Goal: Task Accomplishment & Management: Use online tool/utility

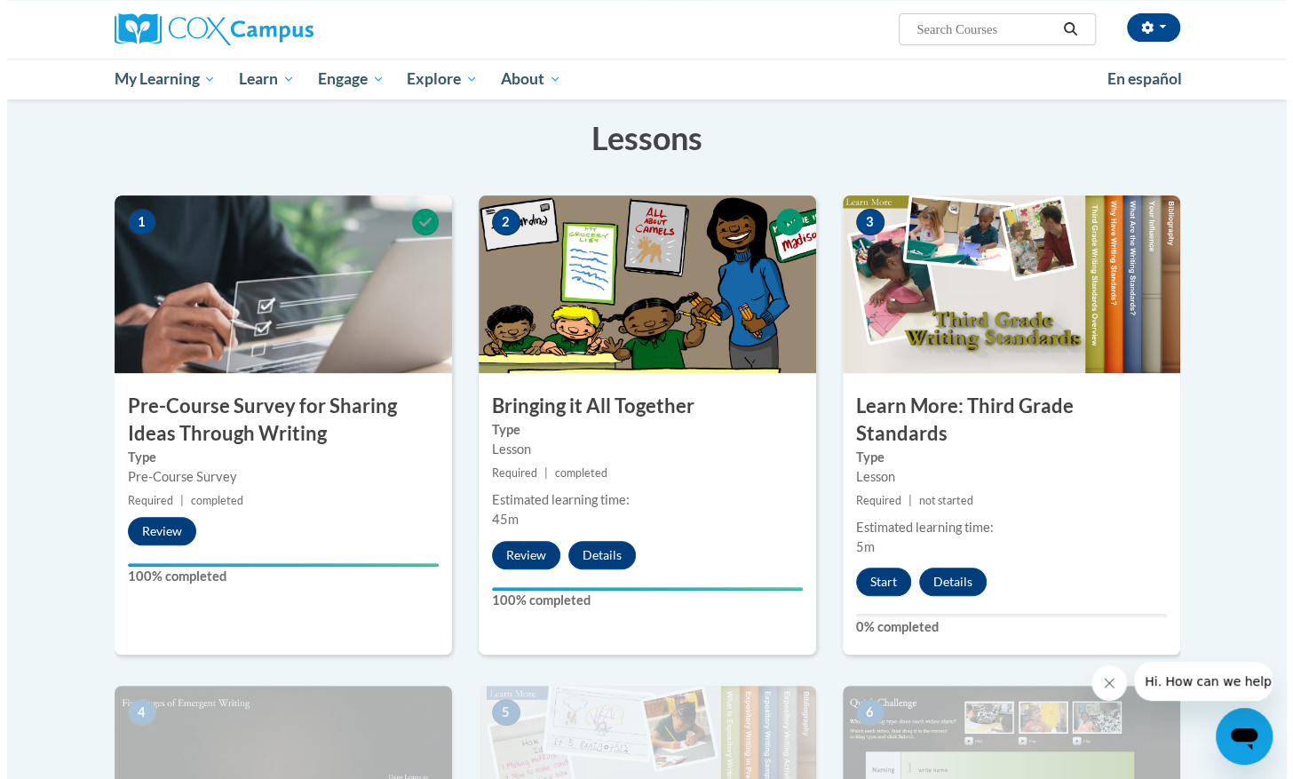
scroll to position [266, 0]
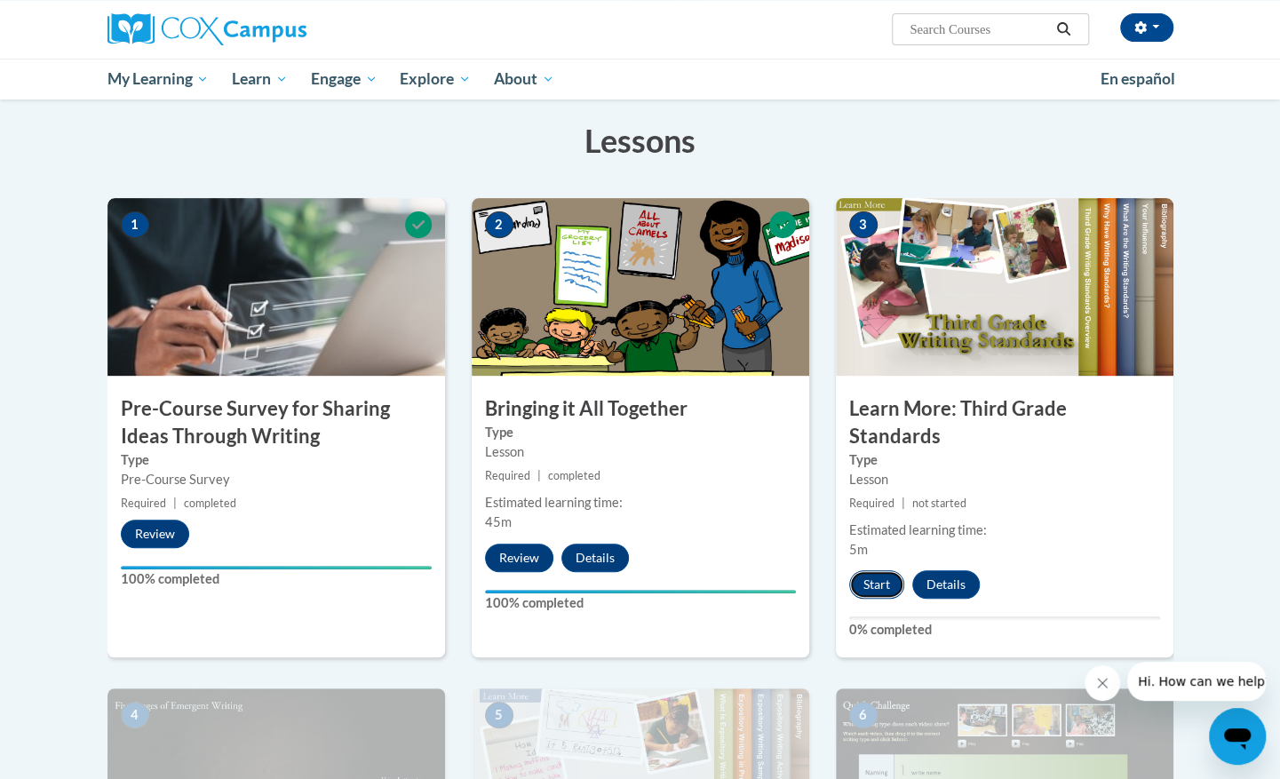
click at [861, 570] on button "Start" at bounding box center [876, 584] width 55 height 28
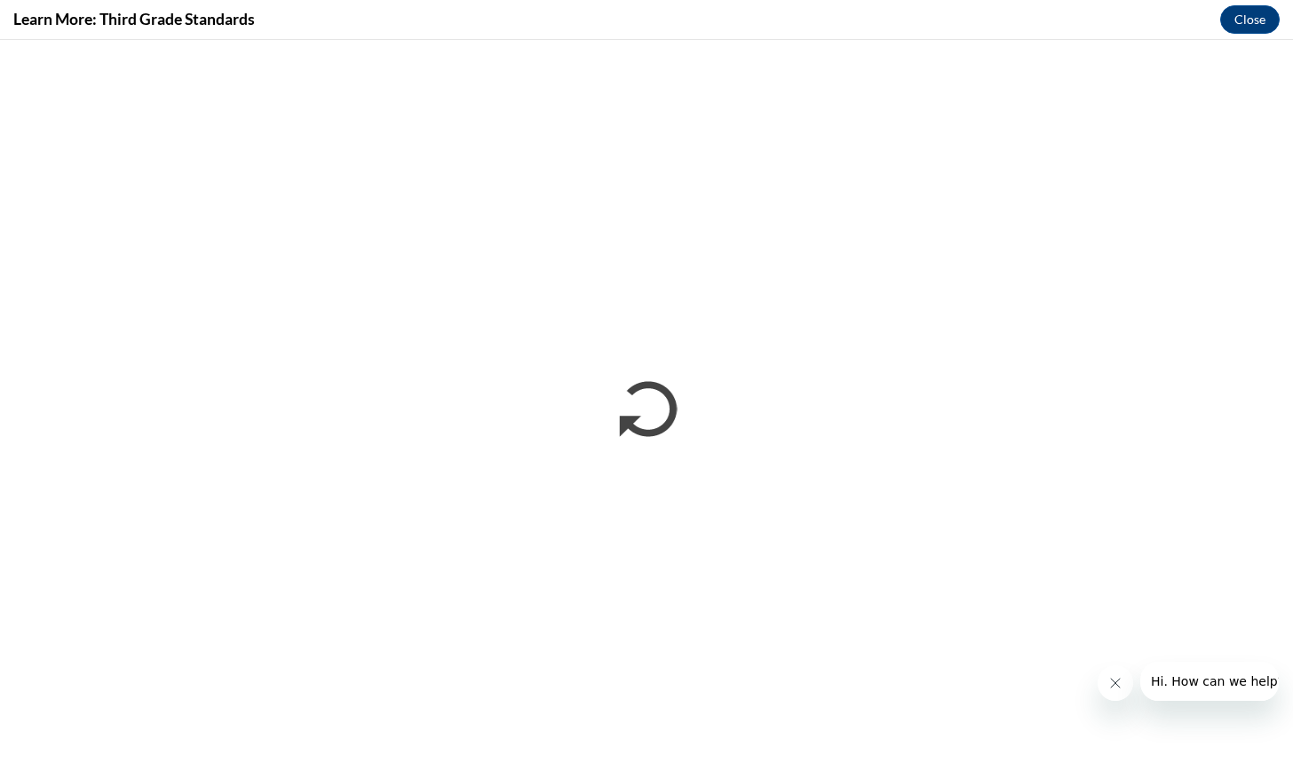
scroll to position [0, 0]
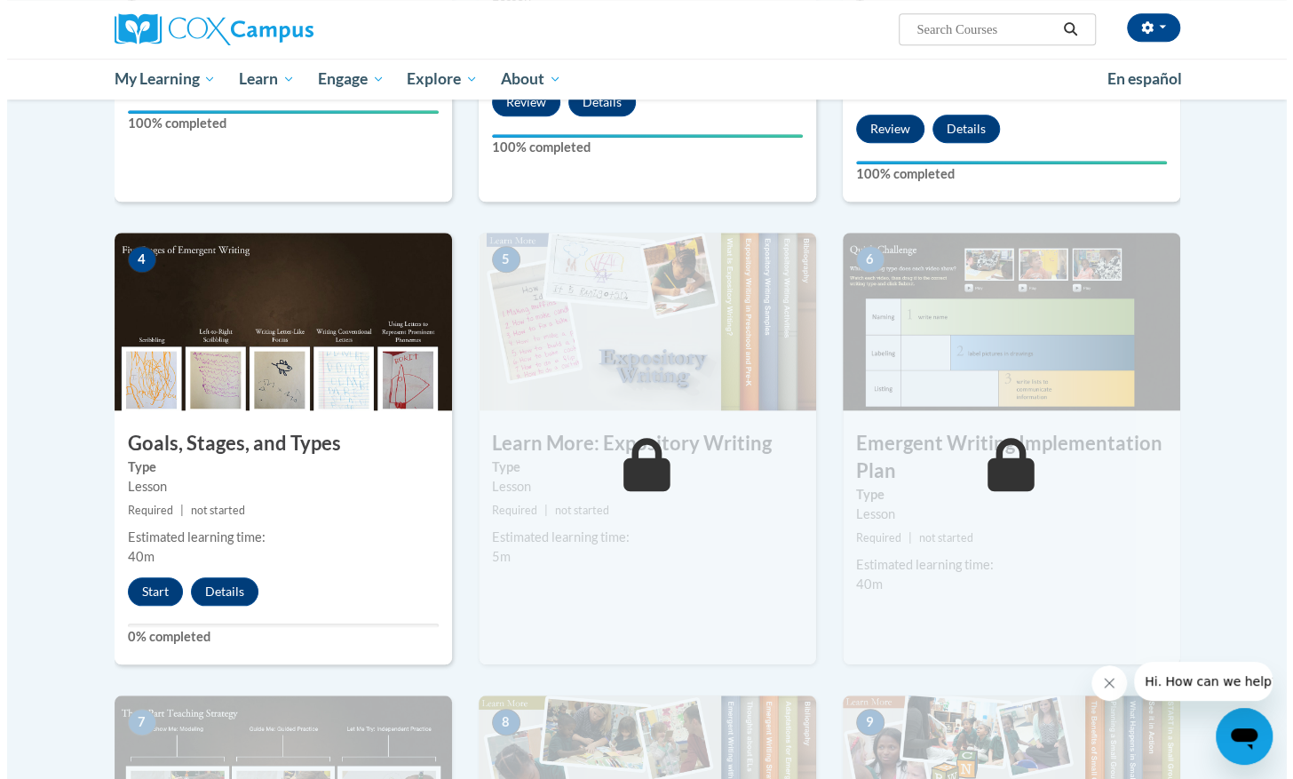
scroll to position [722, 0]
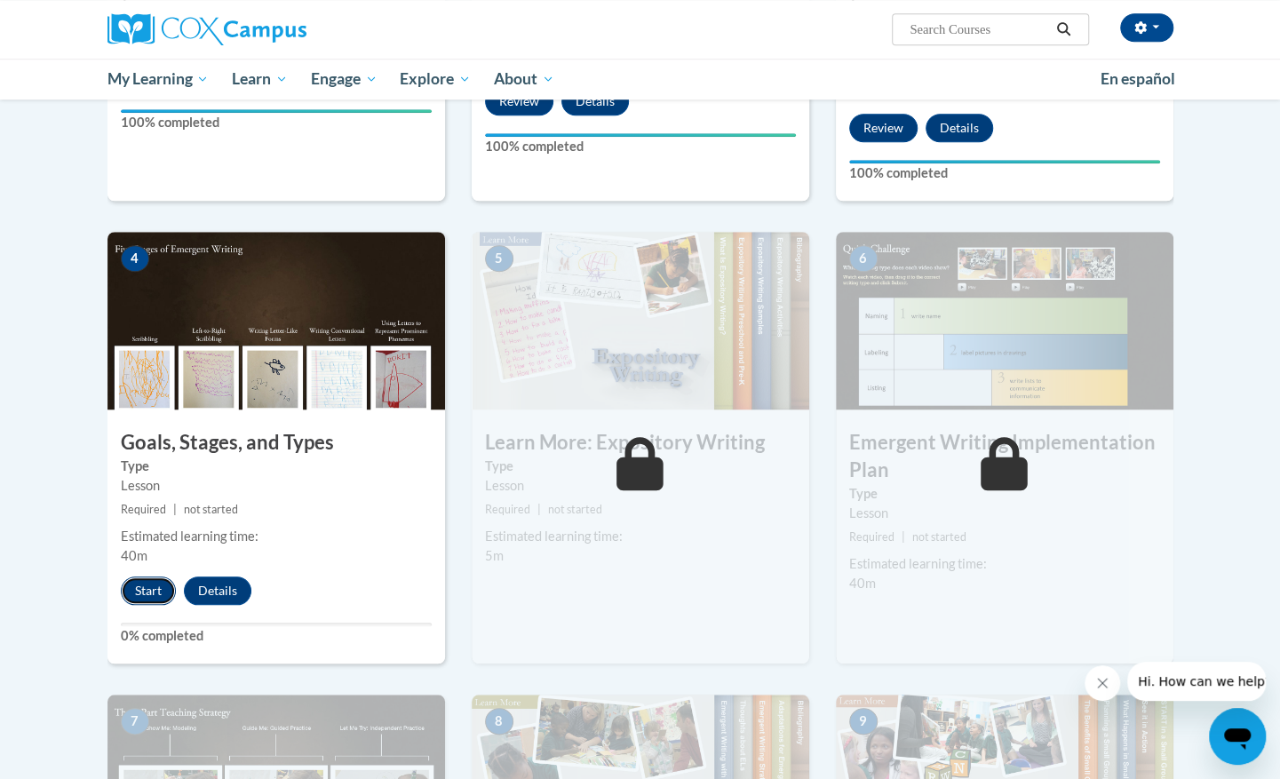
click at [140, 576] on button "Start" at bounding box center [148, 590] width 55 height 28
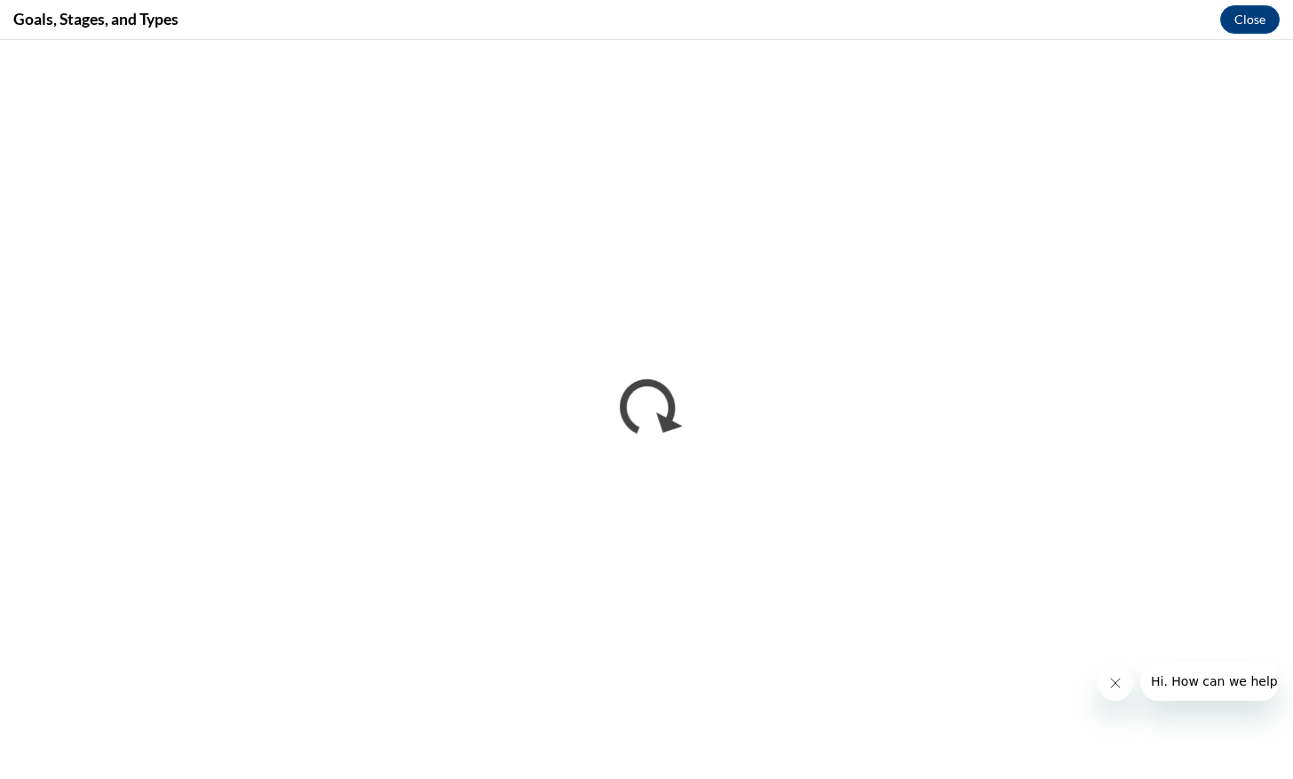
scroll to position [0, 0]
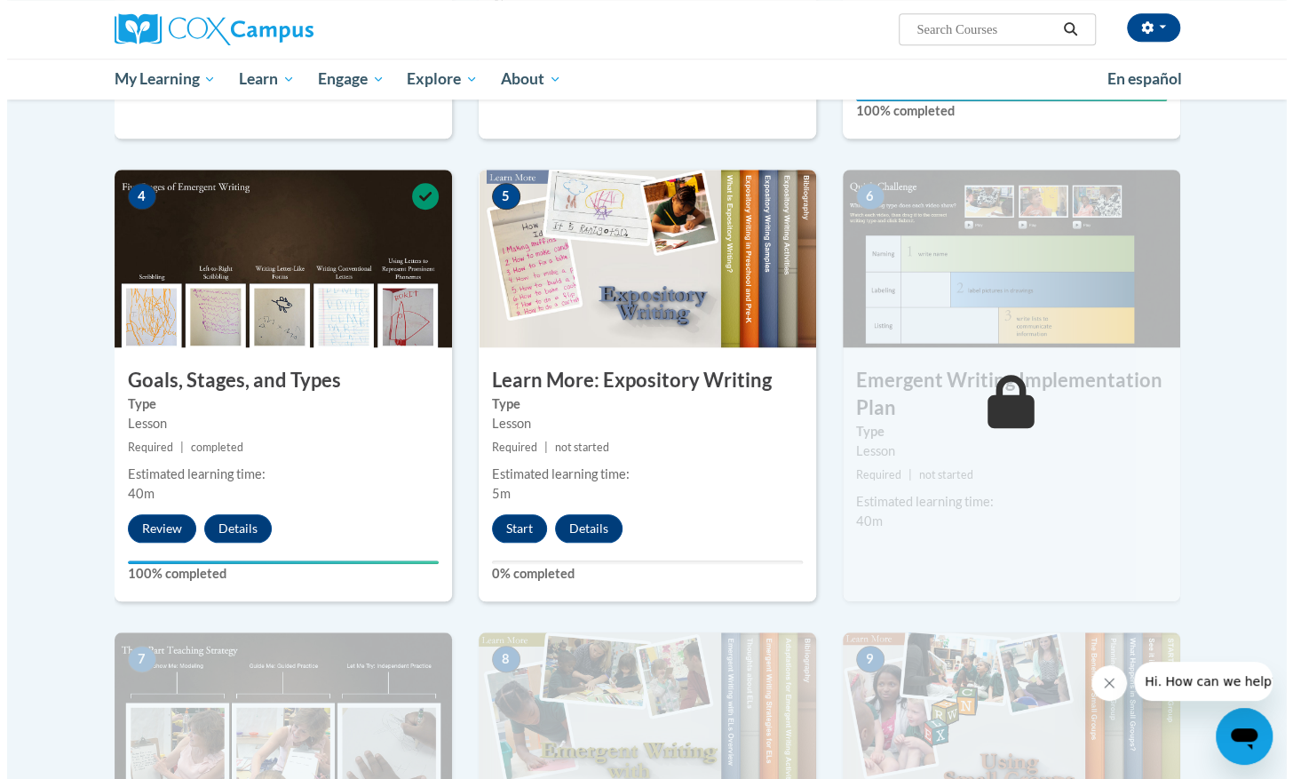
scroll to position [787, 0]
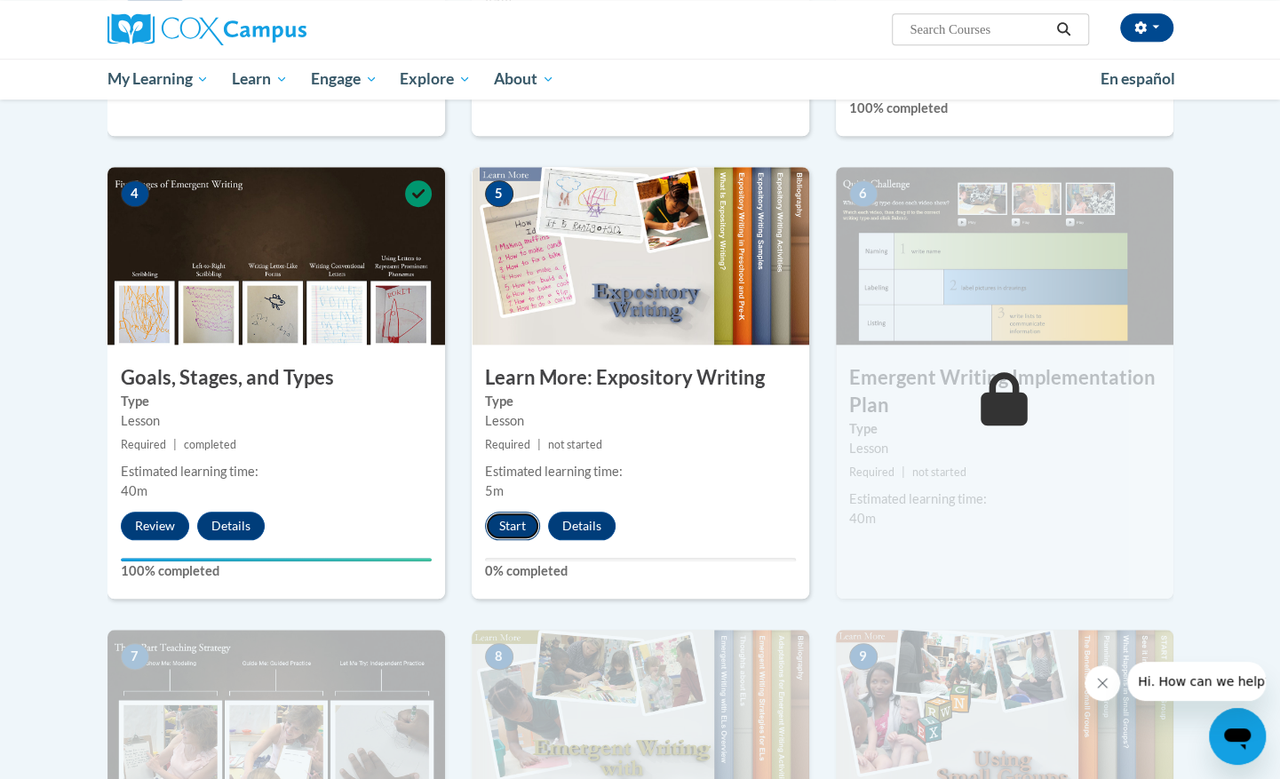
click at [510, 512] on button "Start" at bounding box center [512, 526] width 55 height 28
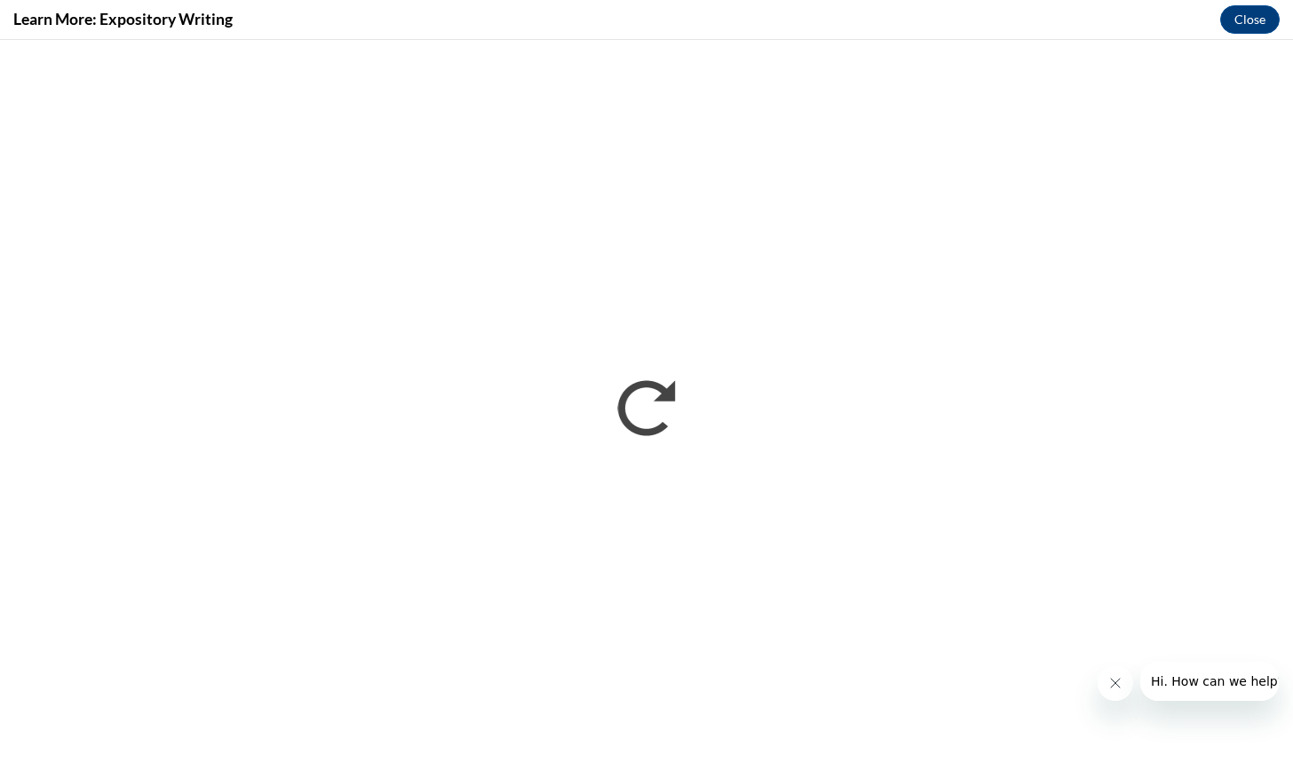
scroll to position [0, 0]
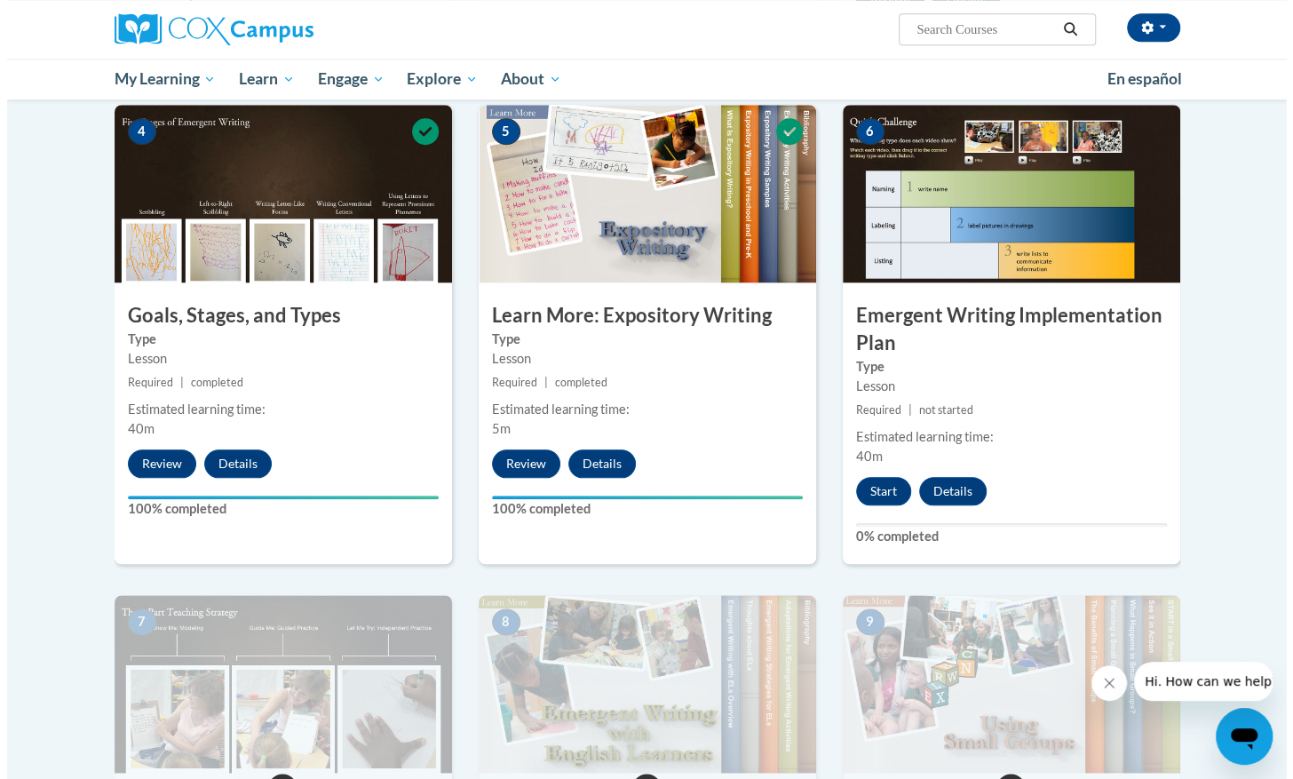
scroll to position [856, 0]
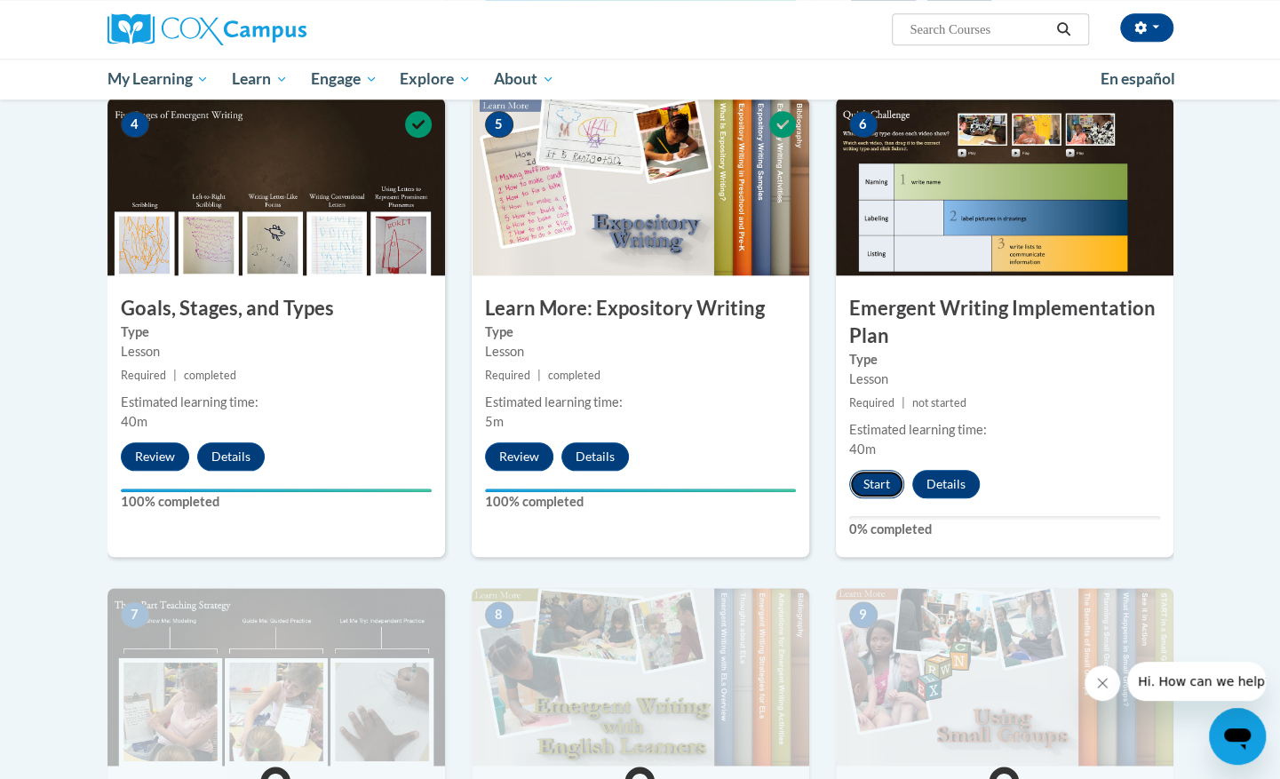
click at [870, 470] on button "Start" at bounding box center [876, 484] width 55 height 28
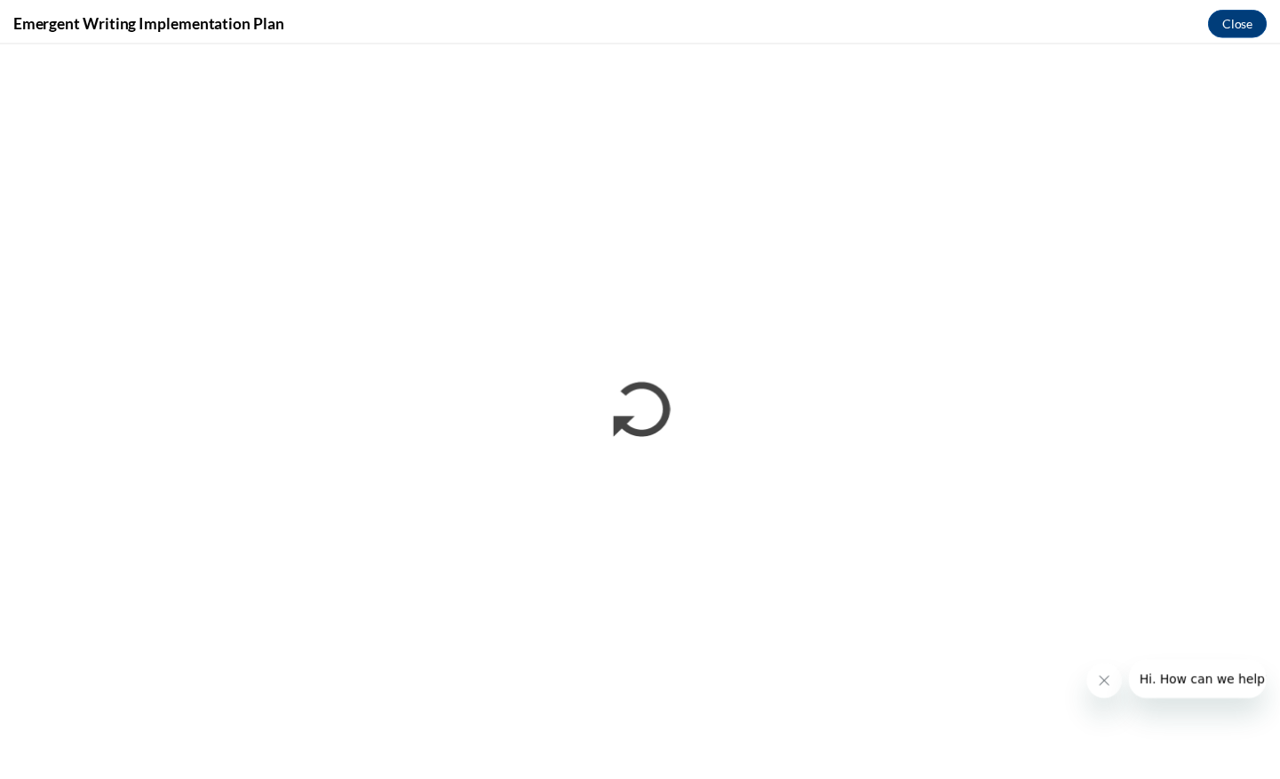
scroll to position [0, 0]
